Goal: Communication & Community: Answer question/provide support

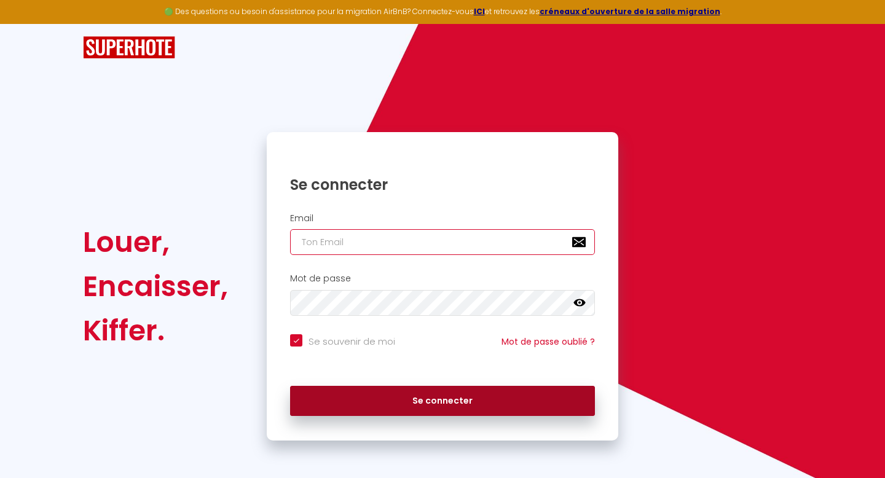
type input "[EMAIL_ADDRESS][DOMAIN_NAME]"
click at [483, 401] on button "Se connecter" at bounding box center [442, 401] width 305 height 31
checkbox input "true"
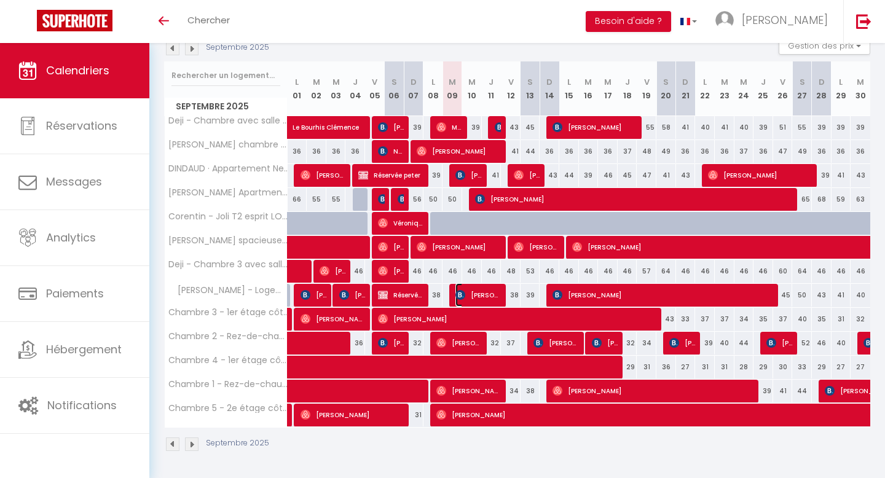
click at [462, 297] on img at bounding box center [461, 295] width 10 height 10
select select "OK"
select select "KO"
select select "0"
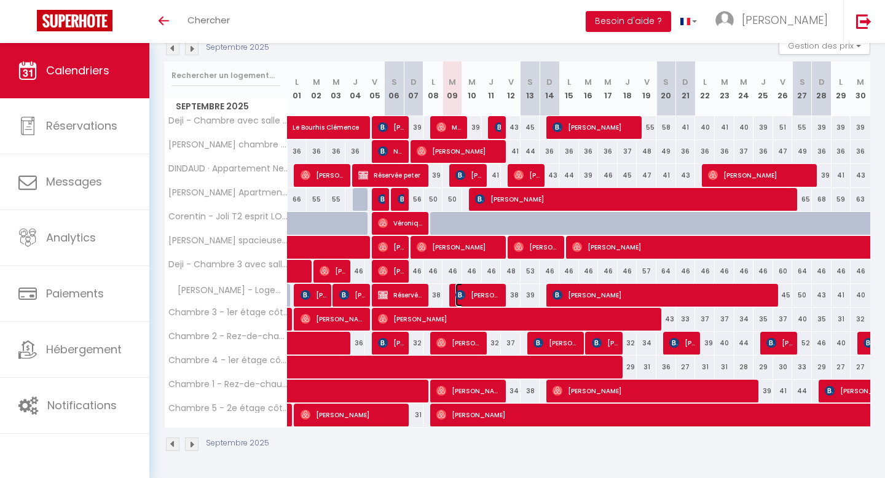
select select "1"
select select
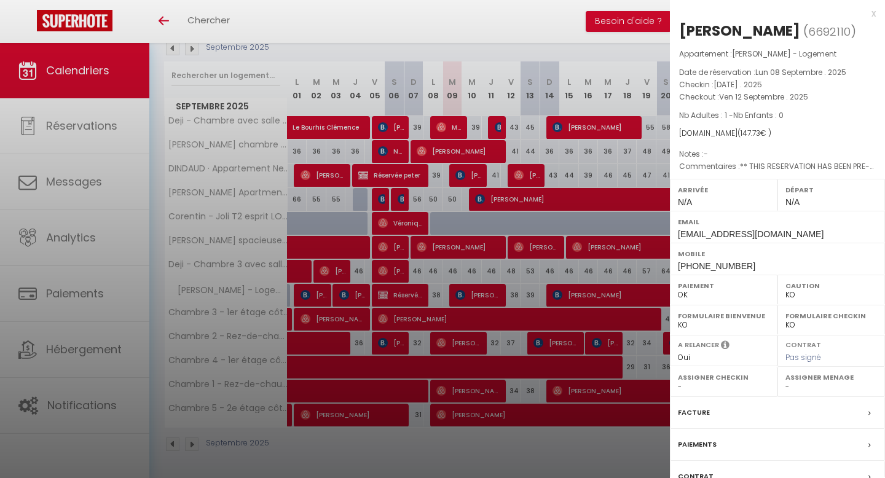
click at [873, 14] on div "x" at bounding box center [773, 13] width 206 height 15
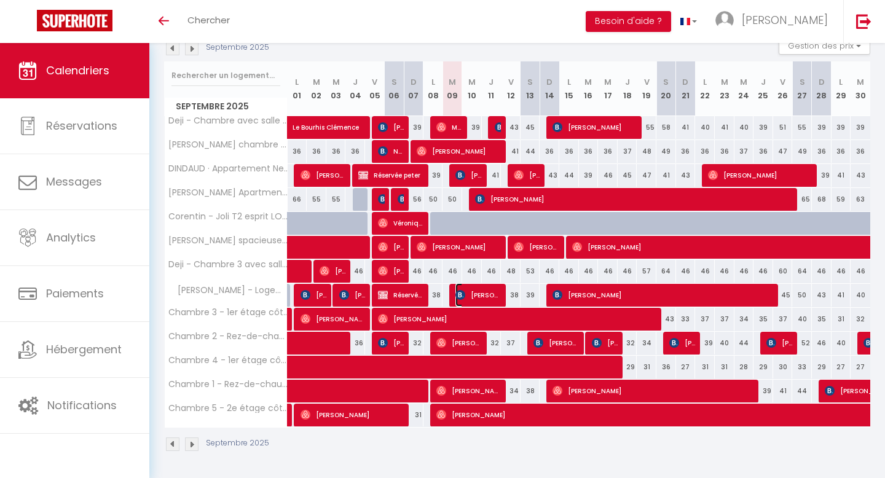
click at [470, 298] on span "[PERSON_NAME]" at bounding box center [479, 294] width 46 height 23
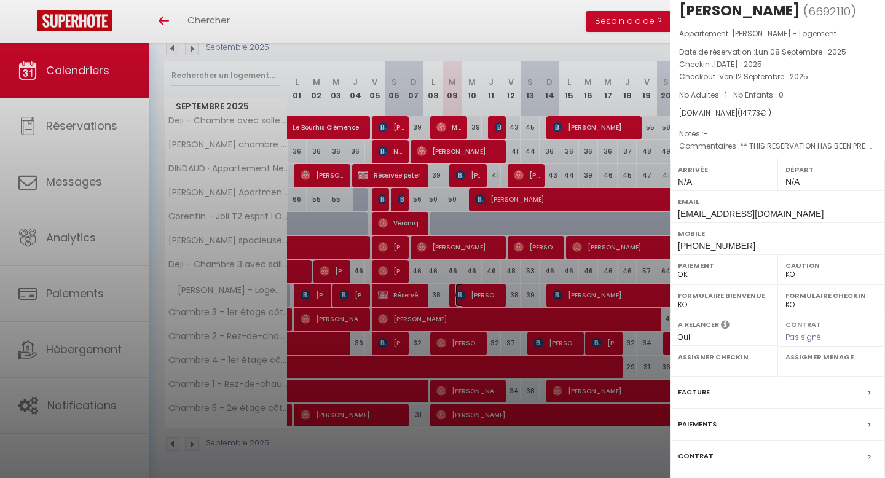
scroll to position [95, 0]
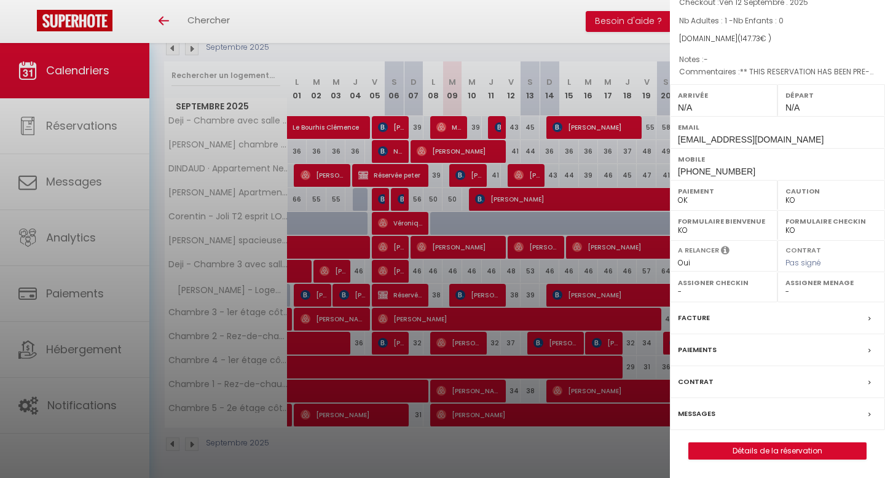
click at [701, 411] on label "Messages" at bounding box center [697, 414] width 38 height 13
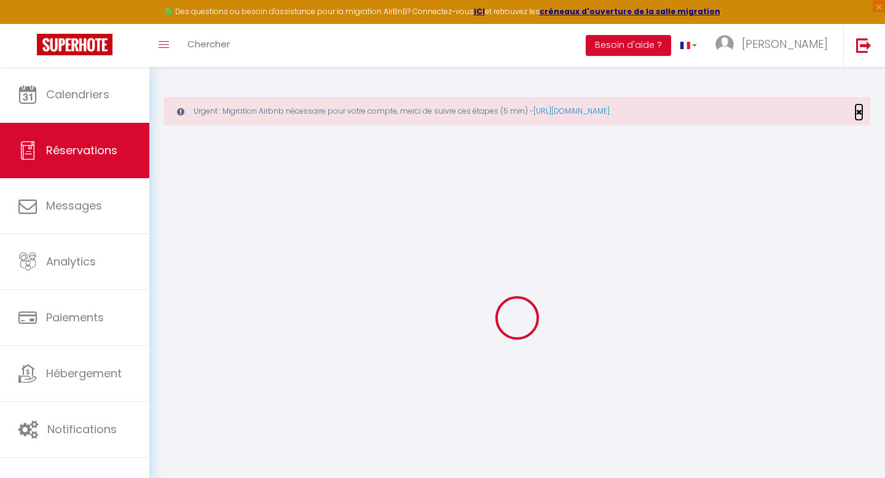
click at [859, 111] on span "×" at bounding box center [859, 112] width 7 height 15
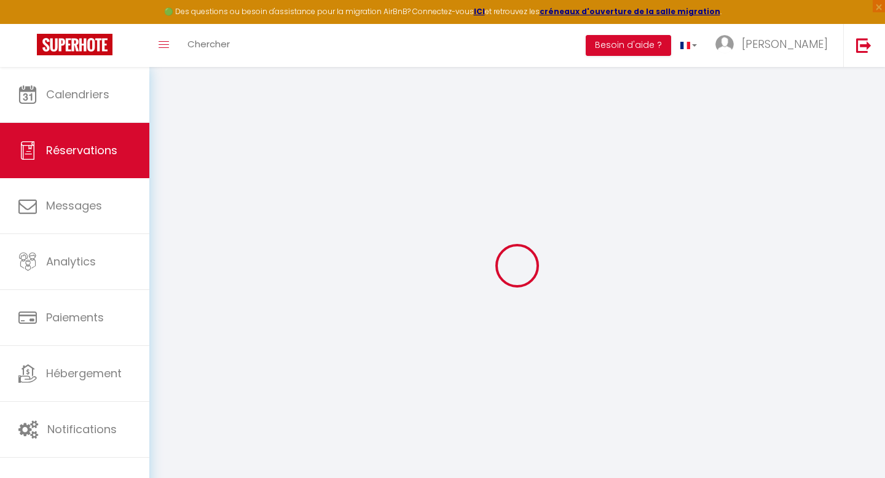
select select
checkbox input "false"
select select
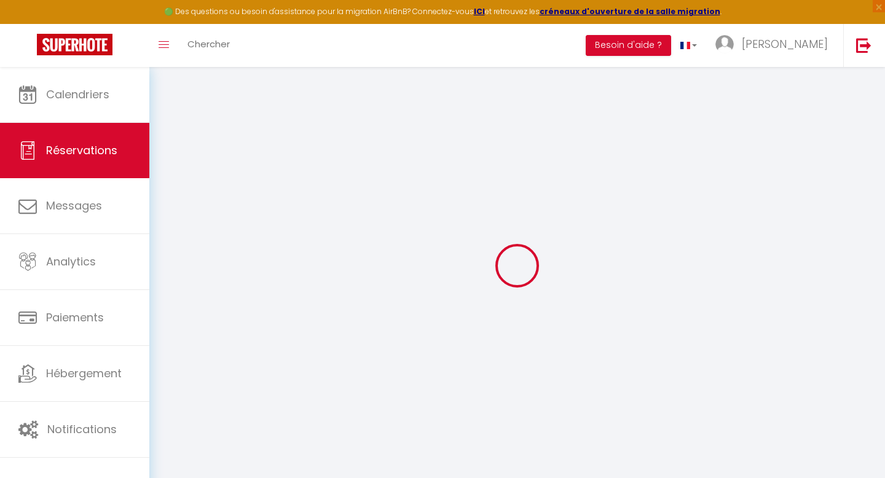
checkbox input "false"
select select
checkbox input "false"
type textarea "** THIS RESERVATION HAS BEEN PRE-PAID ** BOOKING NOTE : Payment charge is EUR 2…"
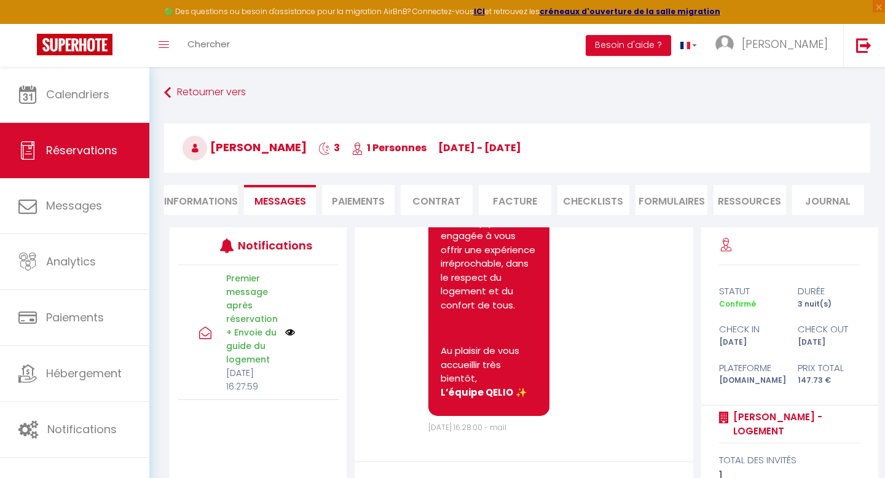
scroll to position [133, 0]
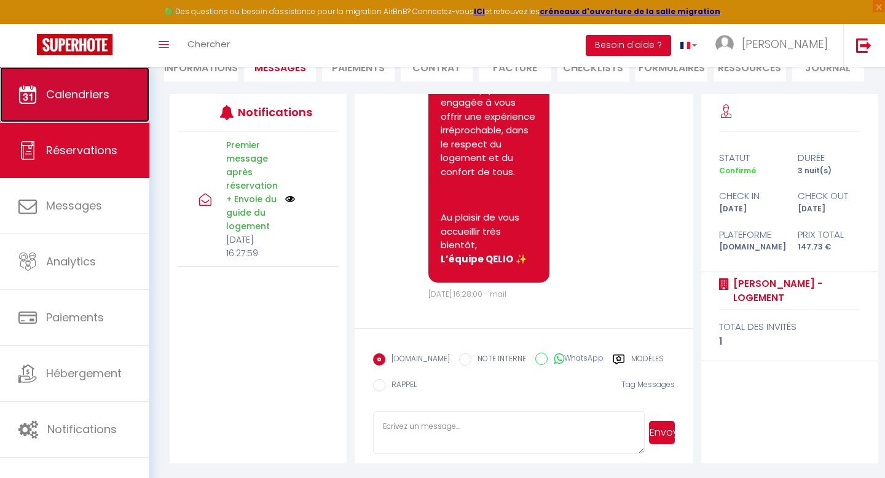
click at [72, 92] on span "Calendriers" at bounding box center [77, 94] width 63 height 15
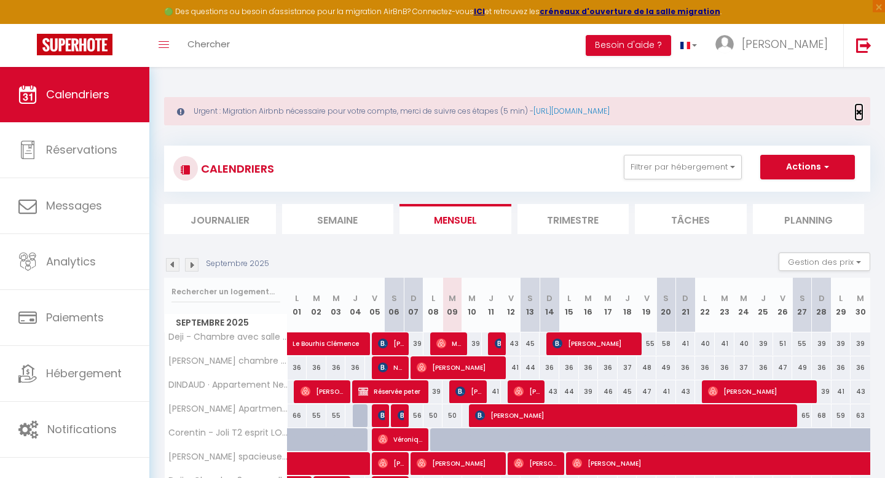
click at [860, 108] on span "×" at bounding box center [859, 112] width 7 height 15
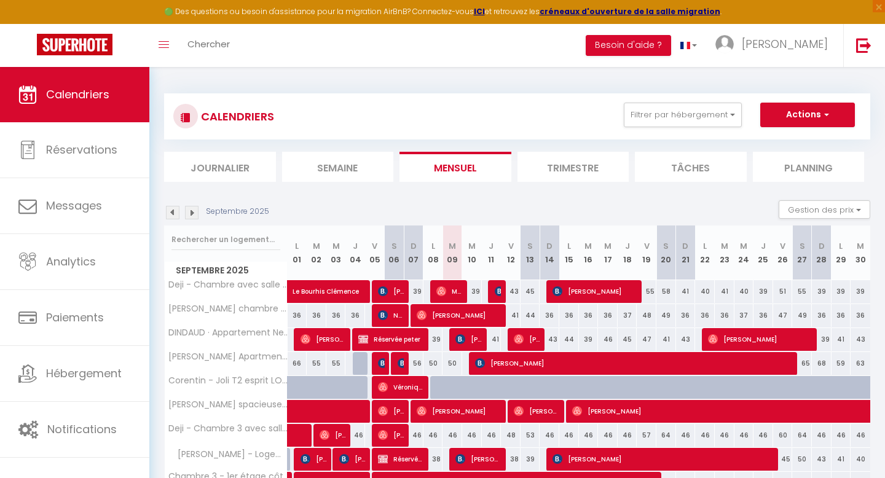
scroll to position [164, 0]
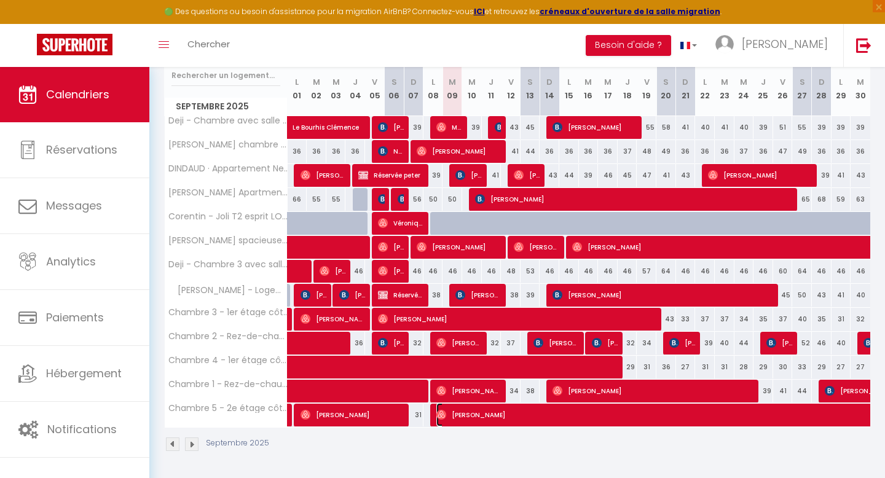
select select "OK"
select select "0"
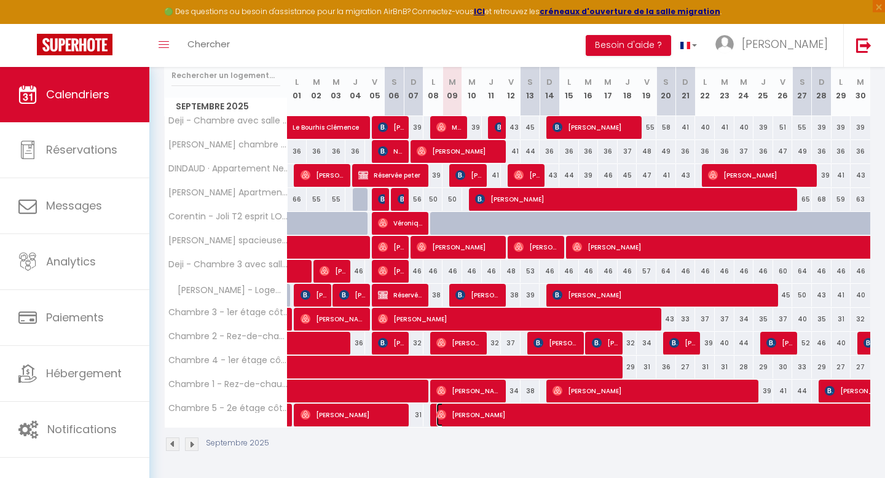
select select "1"
select select
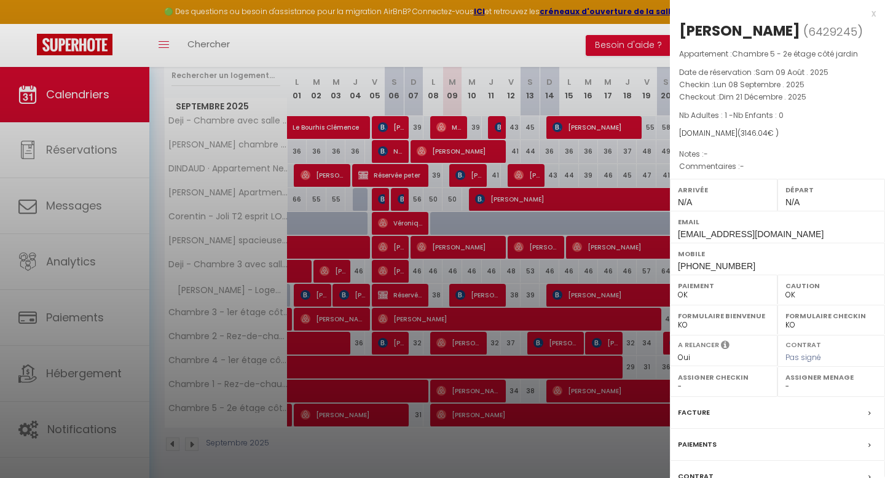
click at [479, 378] on div at bounding box center [442, 239] width 885 height 478
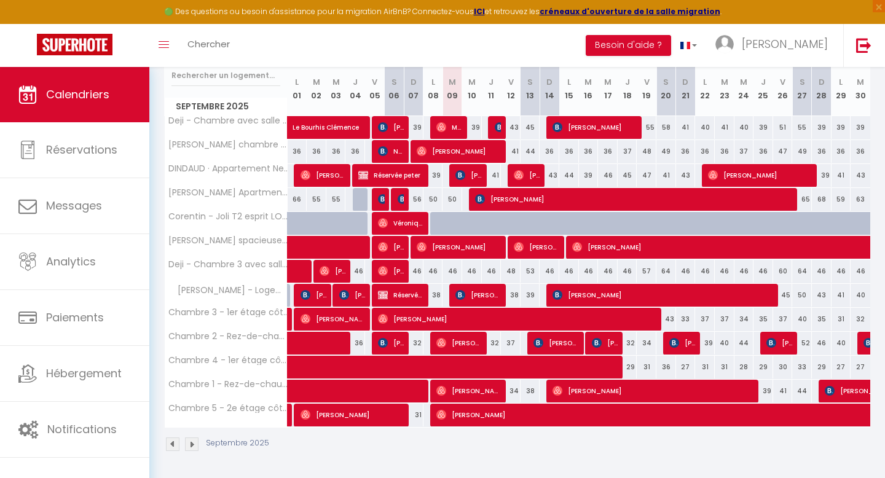
click at [474, 384] on body "🟢 Des questions ou besoin d'assistance pour la migration AirBnB? Connectez-vous…" at bounding box center [442, 191] width 885 height 576
click at [470, 396] on span "[PERSON_NAME]" at bounding box center [470, 390] width 66 height 23
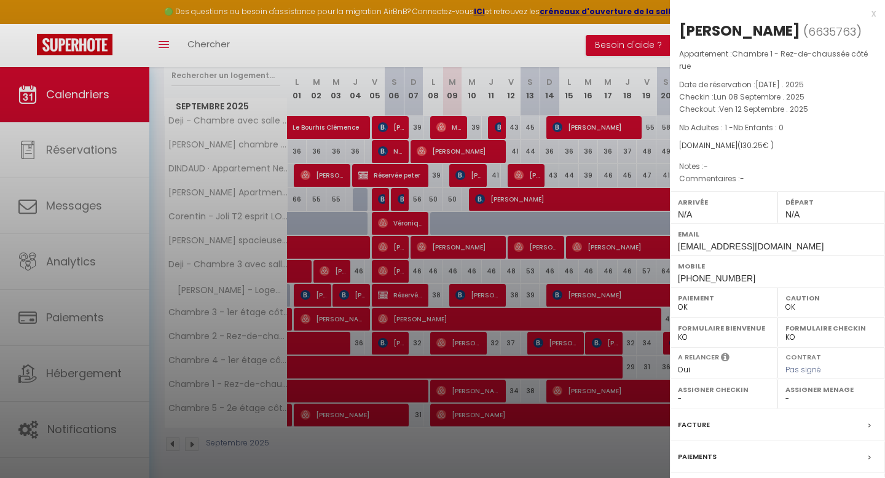
click at [484, 359] on div at bounding box center [442, 239] width 885 height 478
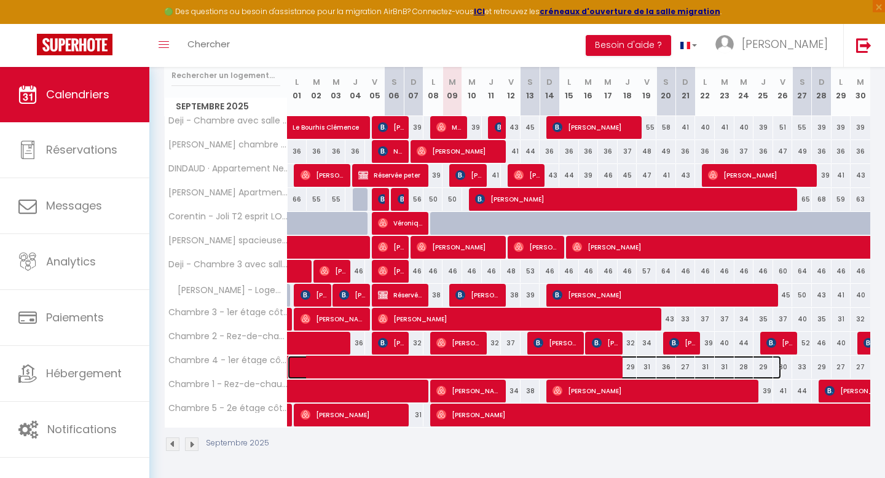
click at [454, 376] on span at bounding box center [541, 367] width 481 height 23
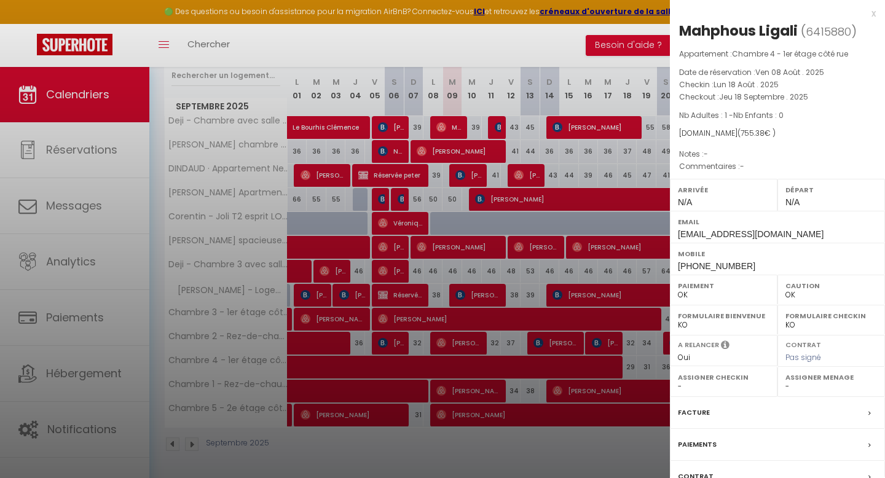
click at [469, 347] on div at bounding box center [442, 239] width 885 height 478
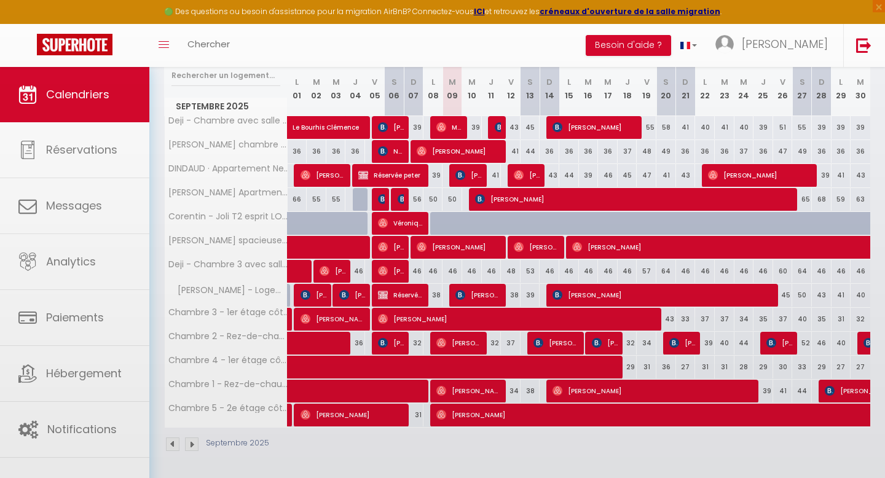
click at [464, 318] on body "🟢 Des questions ou besoin d'assistance pour la migration AirBnB? Connectez-vous…" at bounding box center [442, 191] width 885 height 576
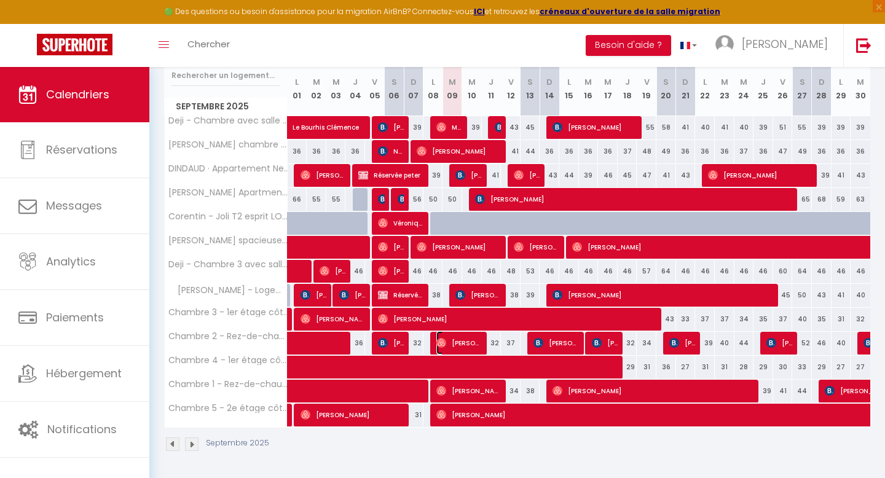
click at [448, 344] on span "[PERSON_NAME]" at bounding box center [460, 342] width 46 height 23
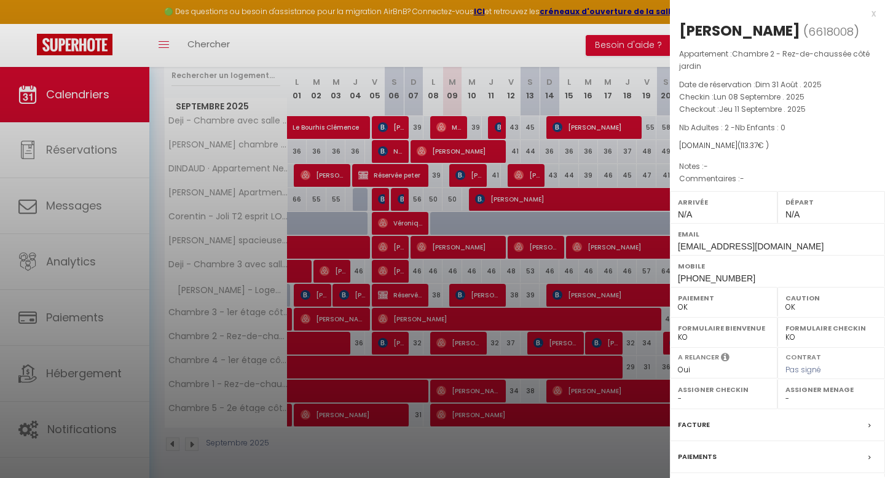
click at [496, 326] on div at bounding box center [442, 239] width 885 height 478
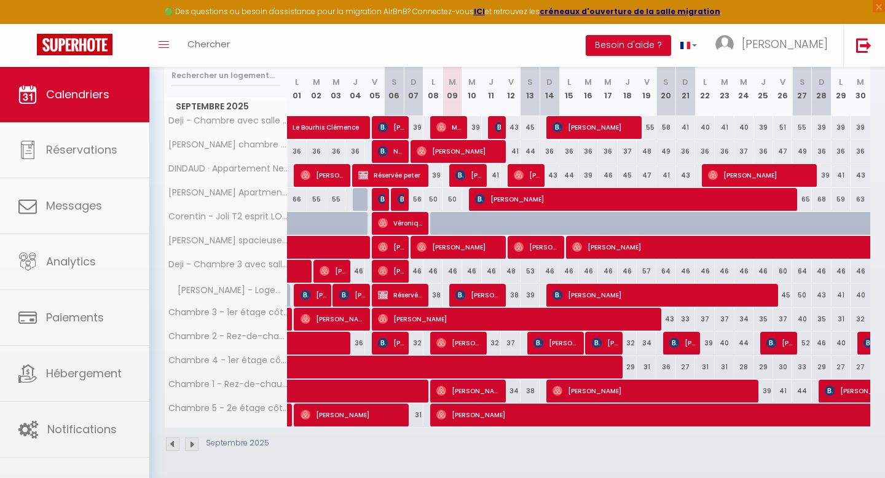
click at [453, 325] on body "🟢 Des questions ou besoin d'assistance pour la migration AirBnB? Connectez-vous…" at bounding box center [442, 191] width 885 height 576
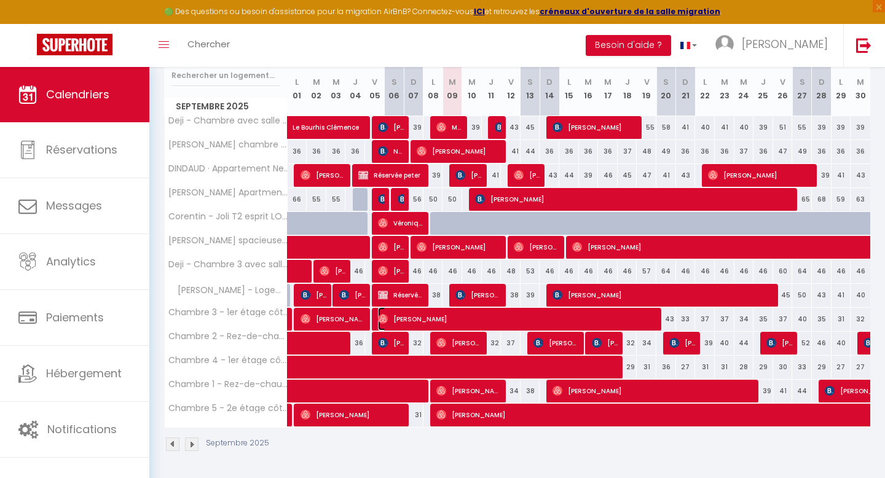
click at [454, 319] on span "[PERSON_NAME]" at bounding box center [519, 318] width 282 height 23
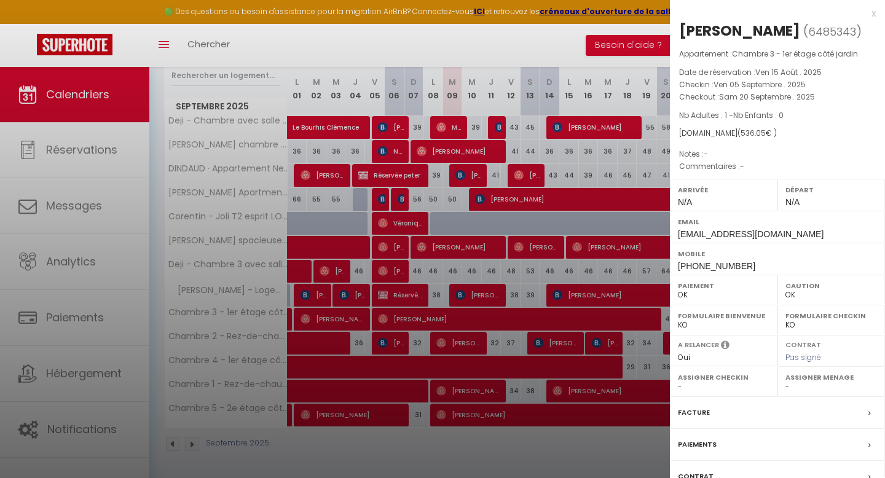
click at [480, 303] on div at bounding box center [442, 239] width 885 height 478
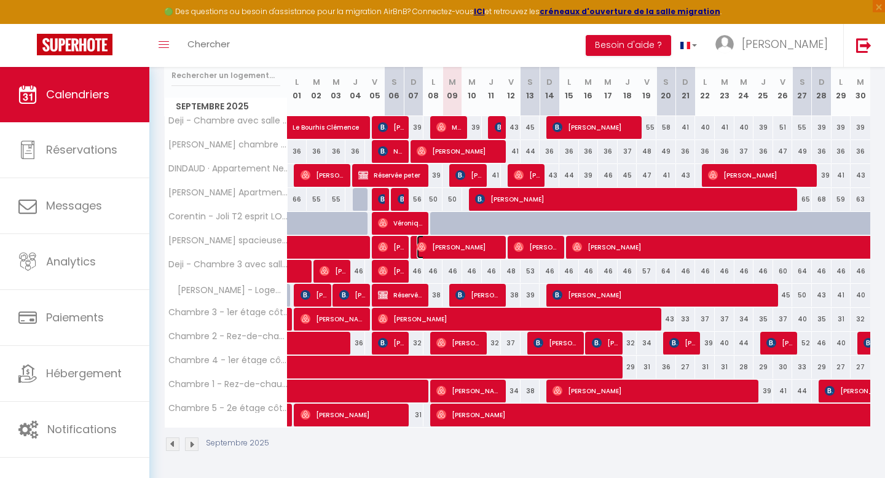
click at [460, 245] on span "[PERSON_NAME]" at bounding box center [459, 246] width 85 height 23
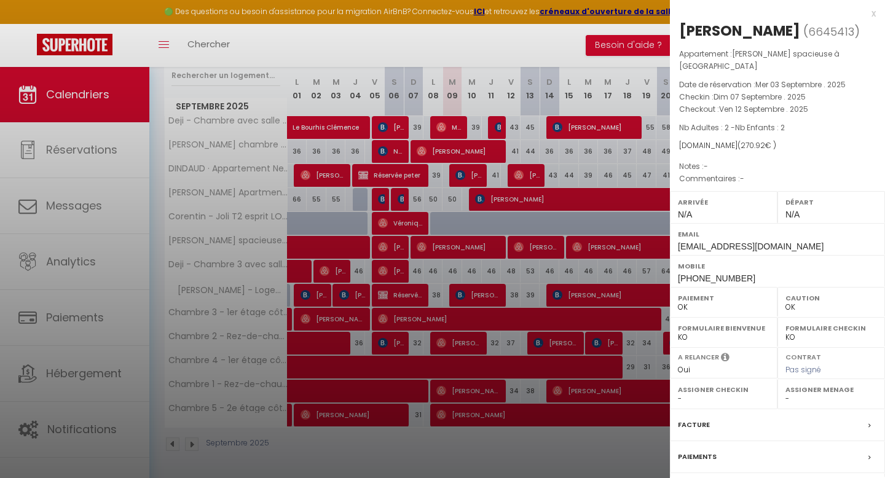
click at [499, 241] on div at bounding box center [442, 239] width 885 height 478
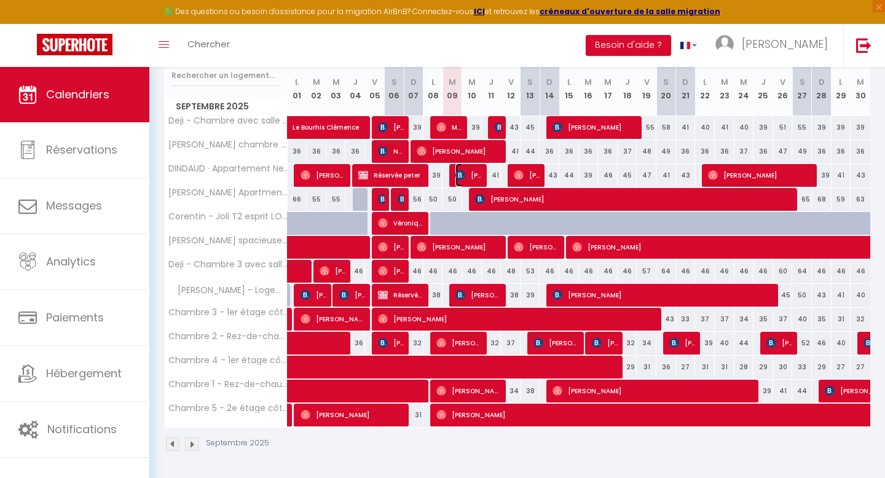
click at [466, 175] on span "[PERSON_NAME]" at bounding box center [469, 175] width 26 height 23
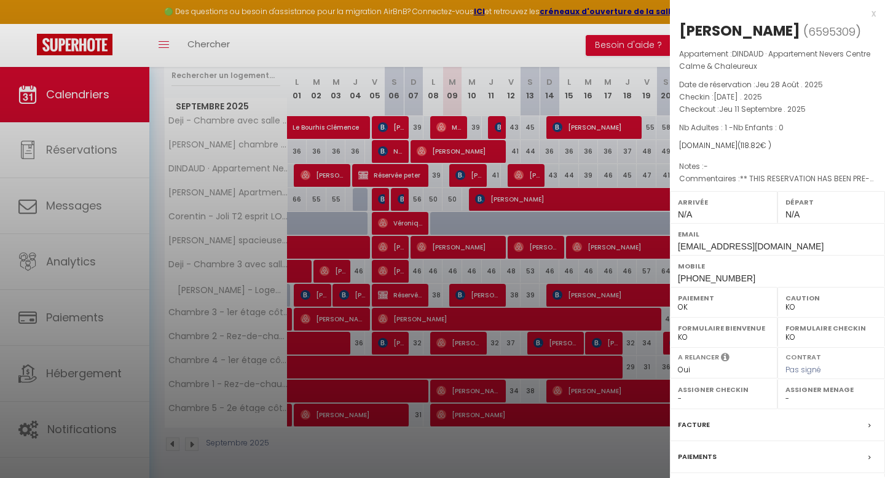
click at [467, 175] on div at bounding box center [442, 239] width 885 height 478
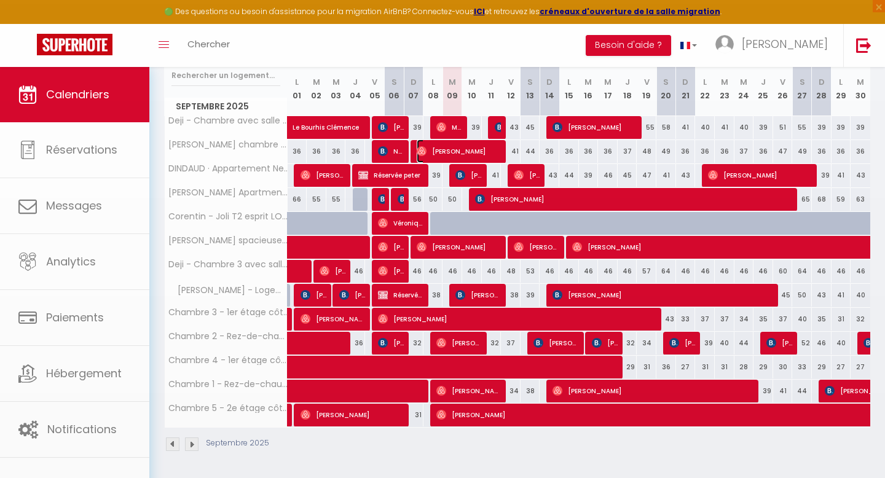
click at [459, 153] on span "[PERSON_NAME]" at bounding box center [459, 151] width 85 height 23
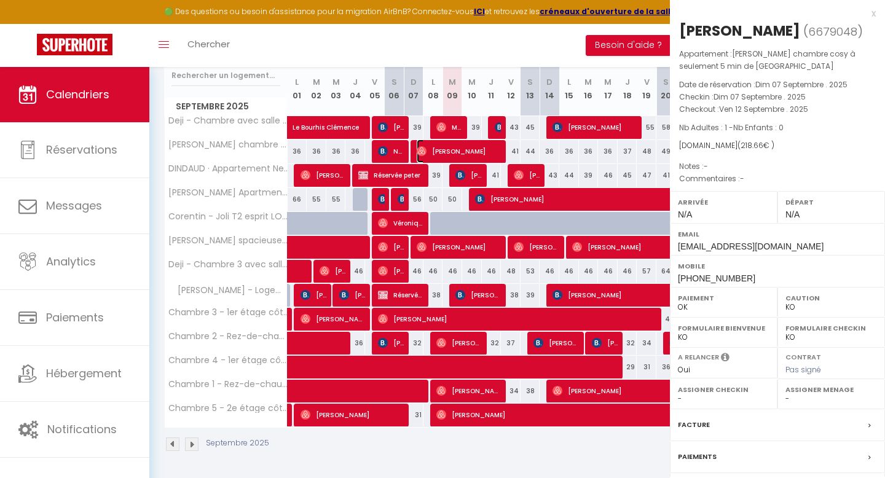
select select "OK"
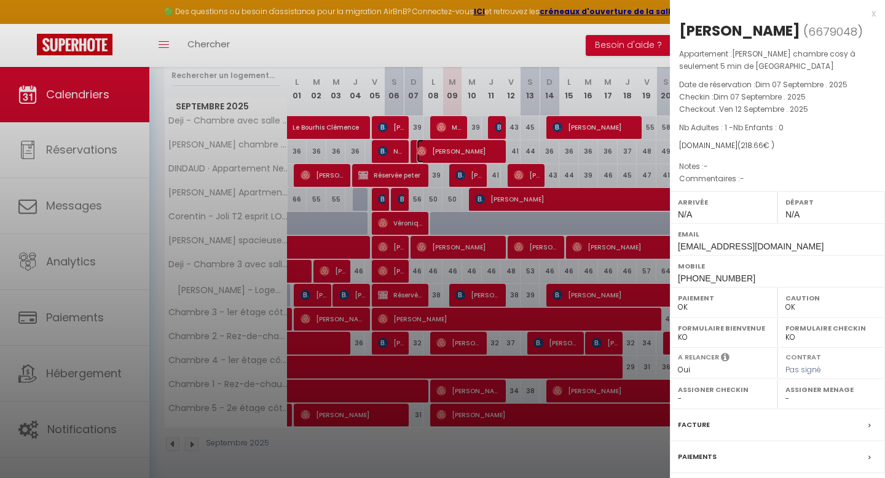
scroll to position [107, 0]
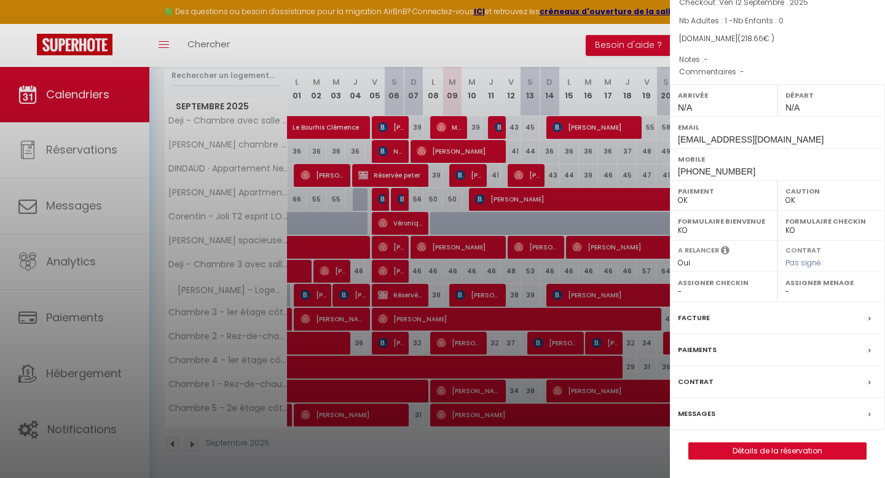
click at [710, 414] on label "Messages" at bounding box center [697, 414] width 38 height 13
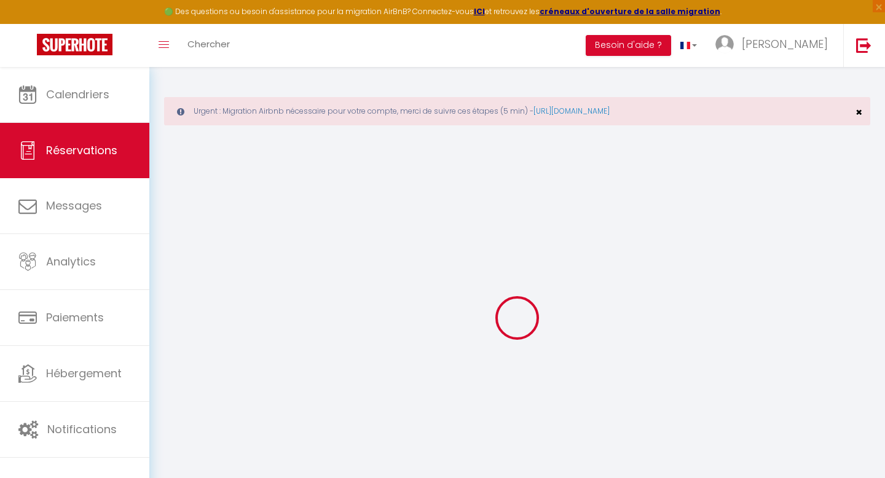
select select
checkbox input "false"
select select
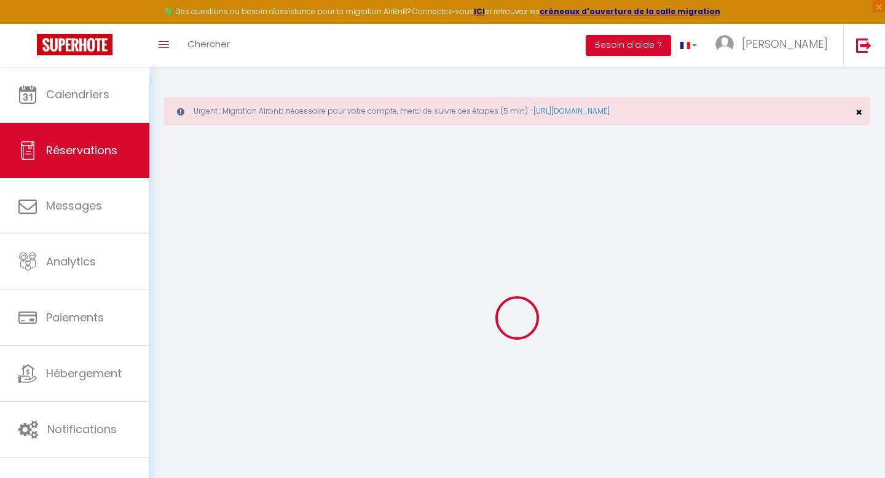
select select
checkbox input "false"
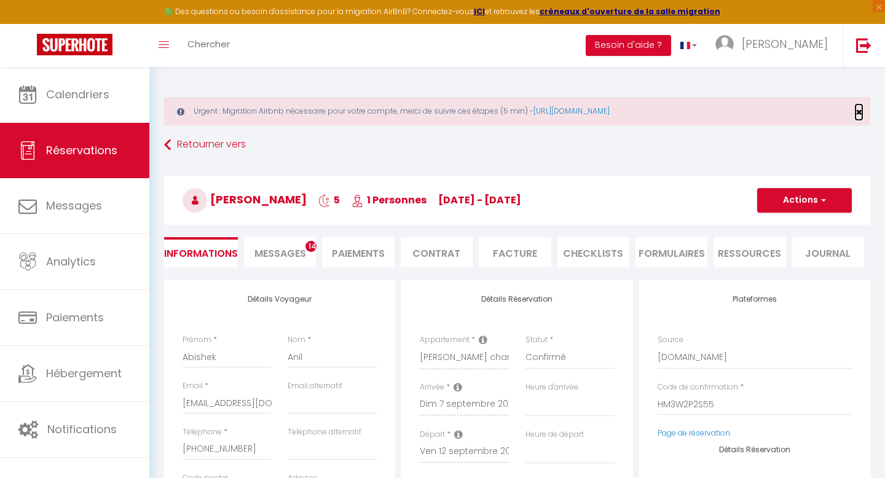
click at [858, 109] on span "×" at bounding box center [859, 112] width 7 height 15
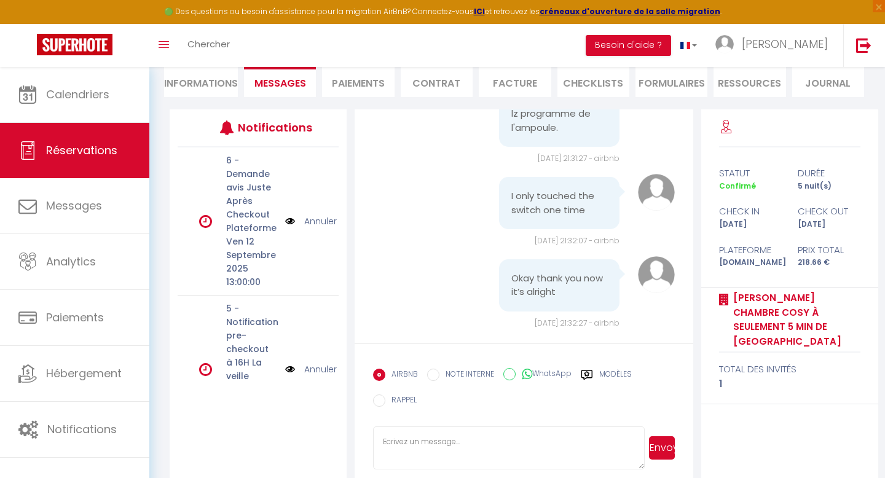
scroll to position [3939, 0]
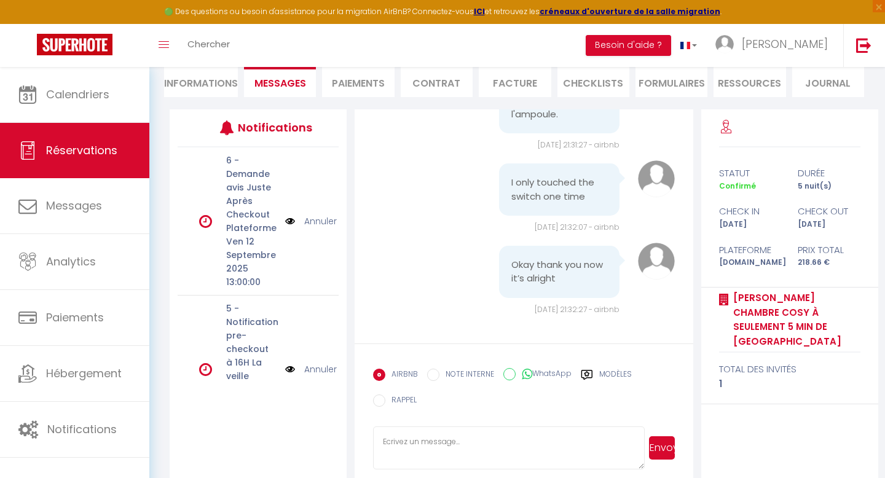
click at [445, 441] on textarea at bounding box center [508, 448] width 271 height 43
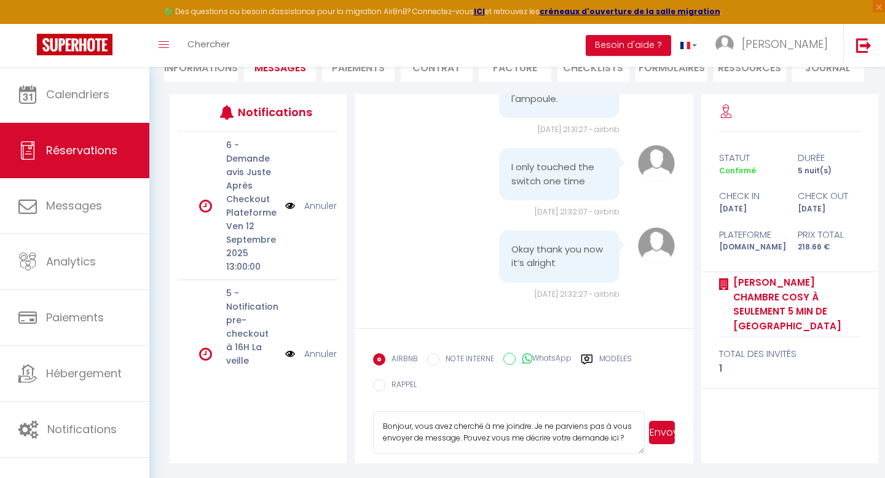
type textarea "Bonjour, vous avez cherché à me joindre. Je ne parviens pas à vous envoyer de m…"
click at [655, 430] on button "Envoyer" at bounding box center [662, 432] width 26 height 23
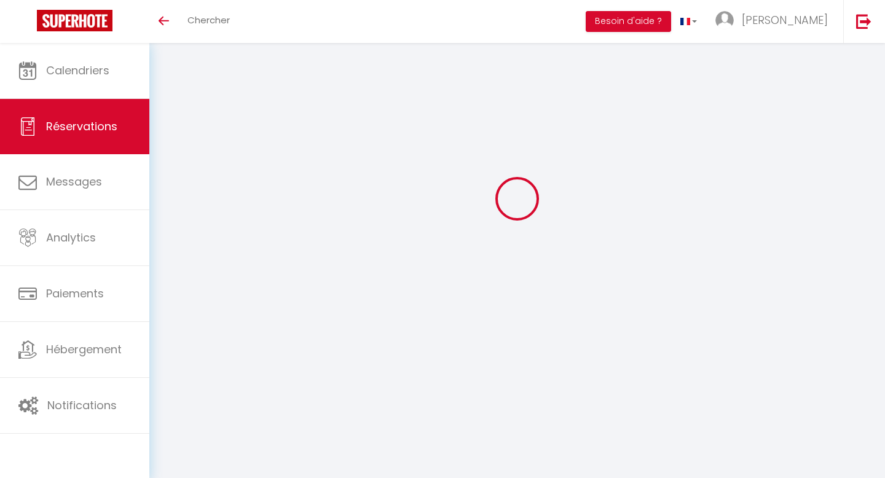
select select
checkbox input "false"
select select
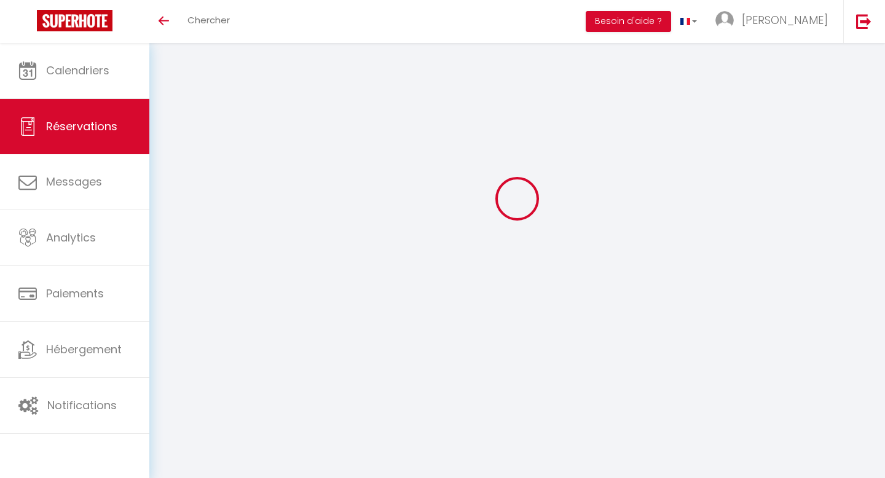
select select
checkbox input "false"
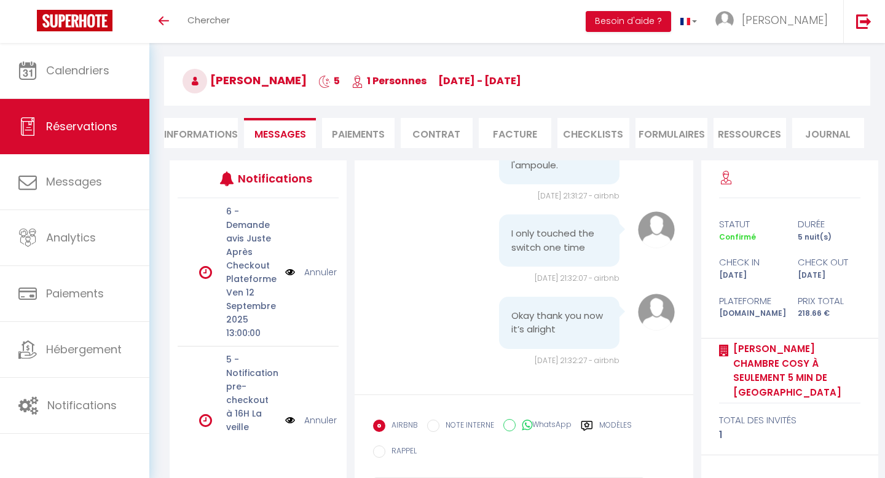
scroll to position [109, 0]
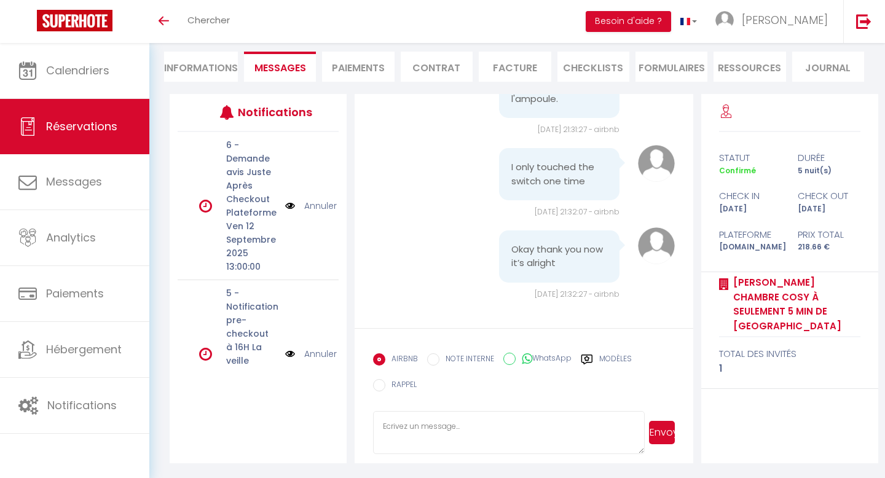
click at [430, 433] on textarea at bounding box center [508, 432] width 271 height 43
type textarea "Bonjour, Vous avez essayé de me joindre. Pouvez vous me décrire votre problème …"
click at [663, 435] on button "Envoyer" at bounding box center [662, 432] width 26 height 23
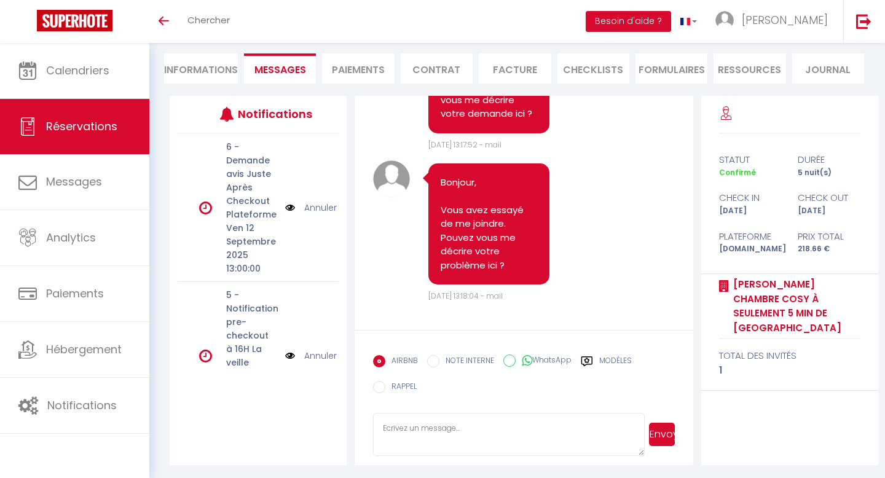
scroll to position [4255, 0]
click at [66, 27] on img at bounding box center [75, 21] width 76 height 22
